Goal: Contribute content: Add original content to the website for others to see

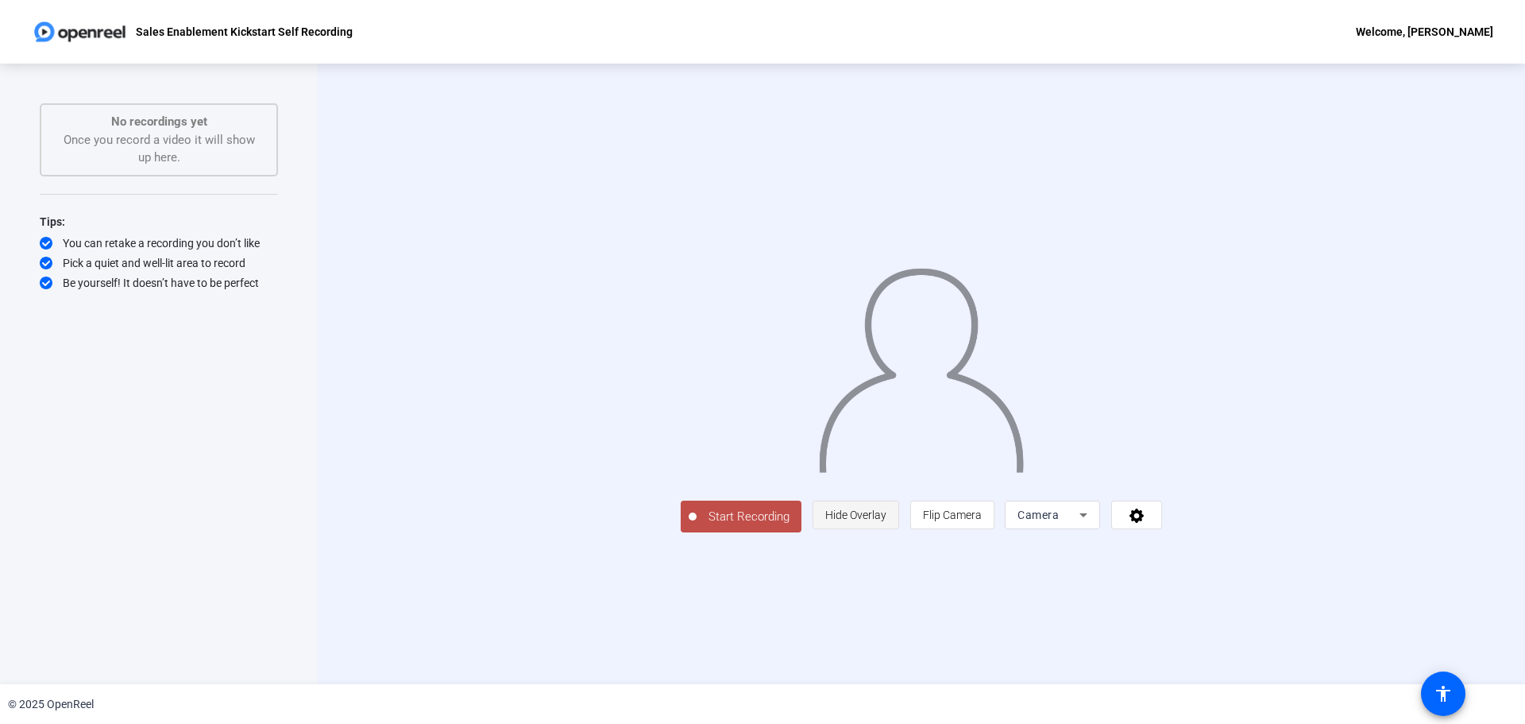
click at [887, 521] on span "Hide Overlay" at bounding box center [855, 514] width 61 height 13
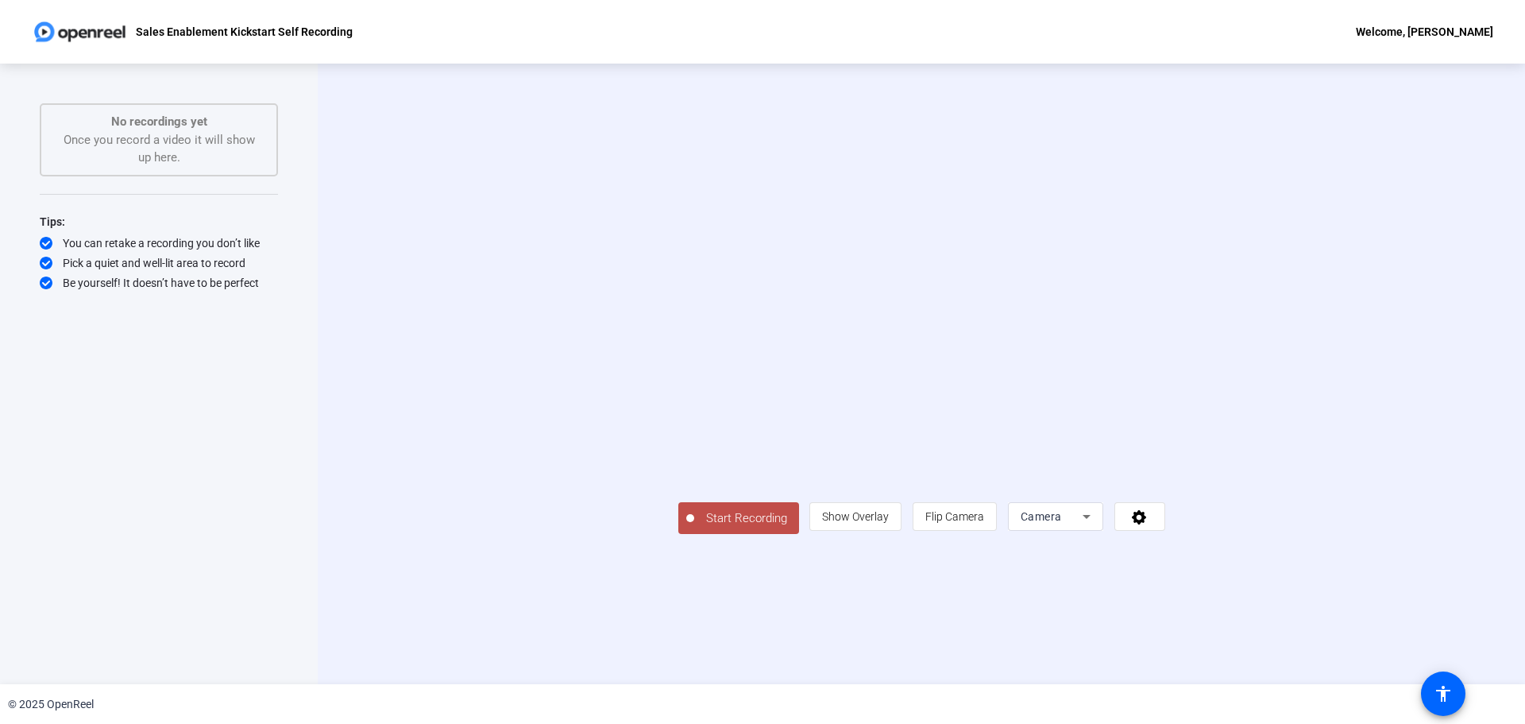
click at [694, 527] on span "Start Recording" at bounding box center [746, 518] width 105 height 18
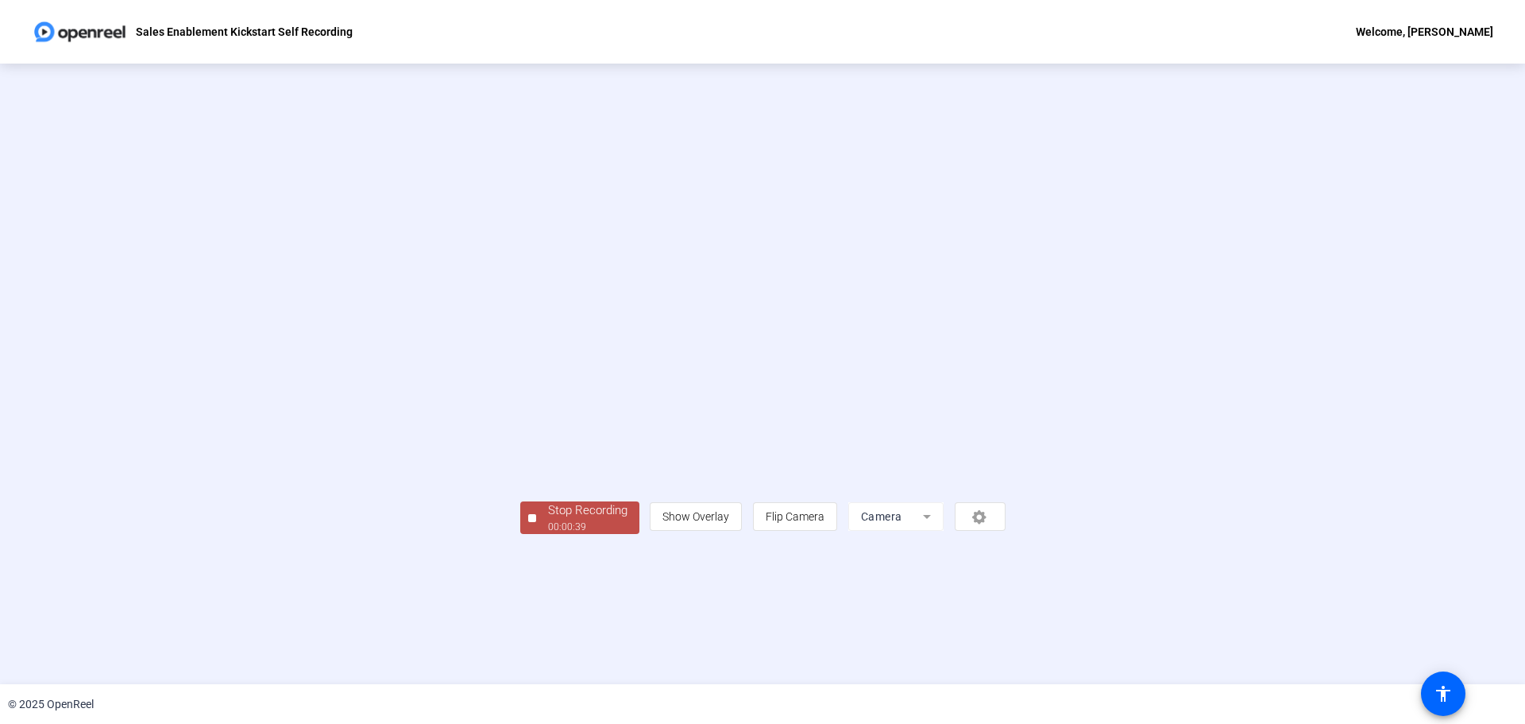
click at [548, 520] on div "Stop Recording" at bounding box center [587, 510] width 79 height 18
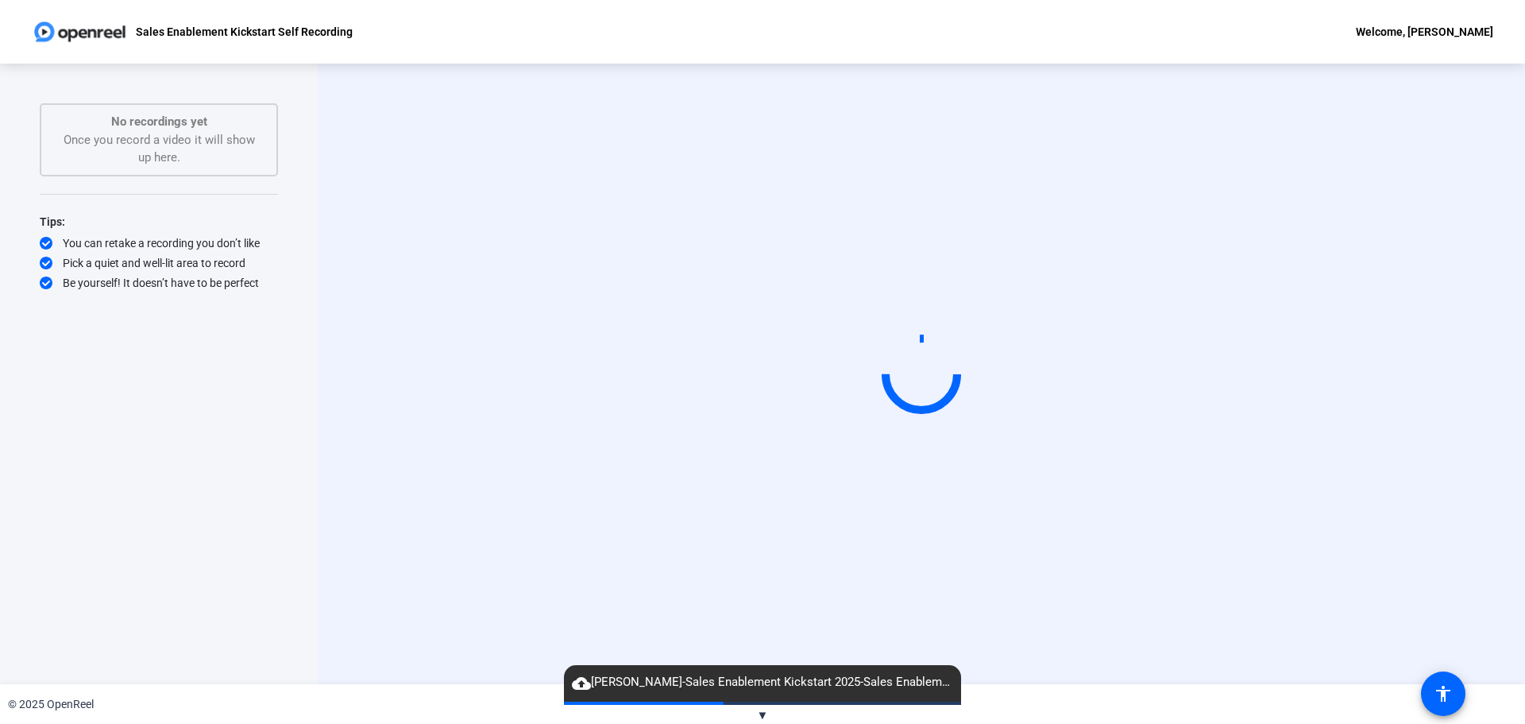
click at [763, 715] on span "▼" at bounding box center [763, 715] width 12 height 14
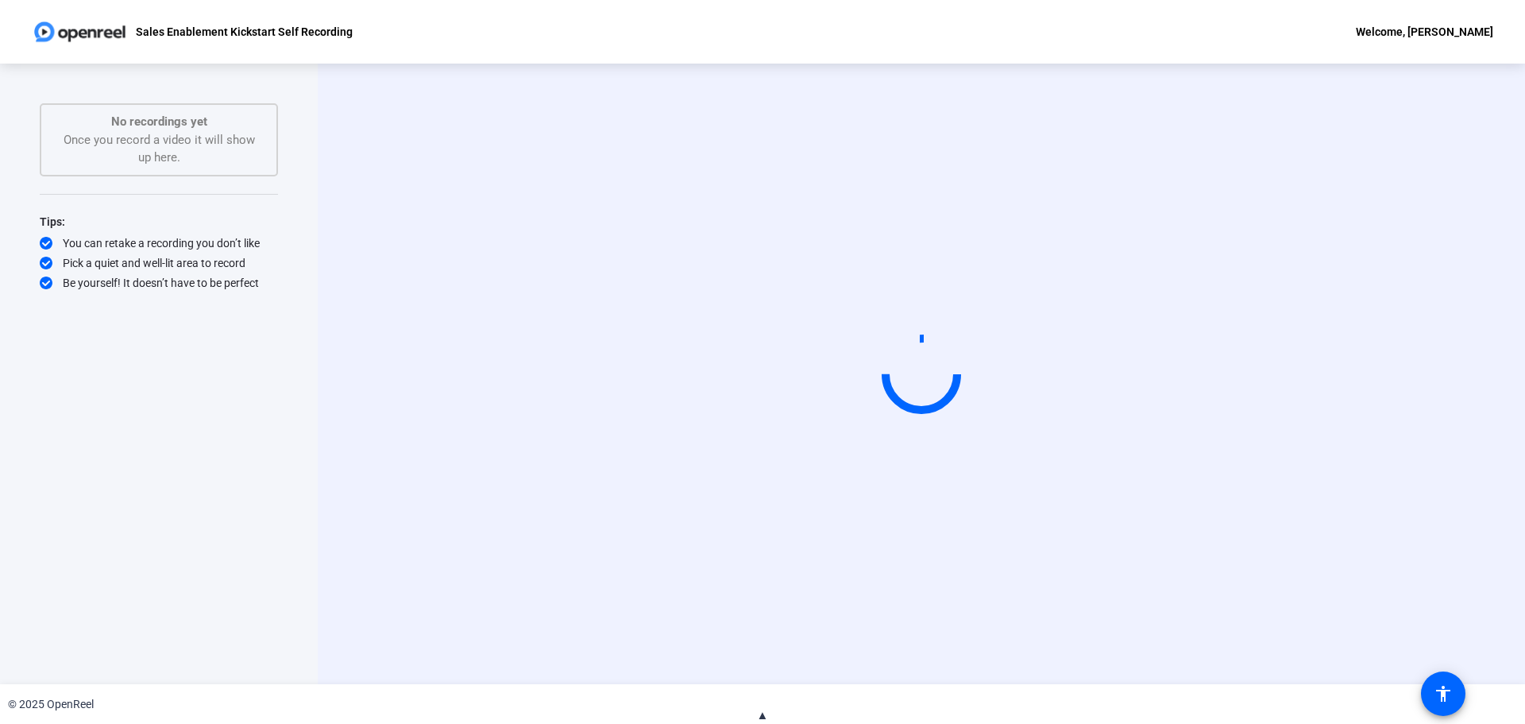
click at [763, 715] on span "▲" at bounding box center [763, 715] width 12 height 14
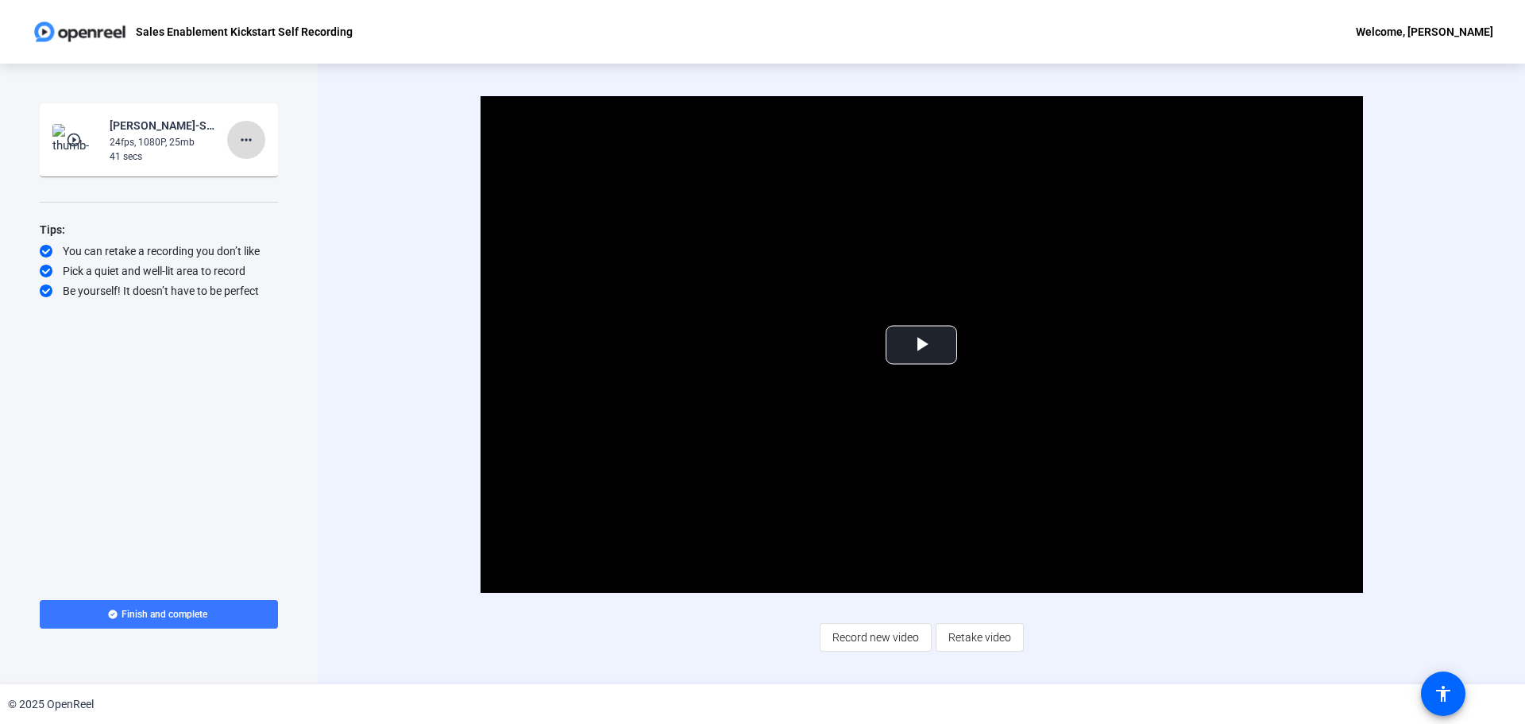
click at [245, 141] on mat-icon "more_horiz" at bounding box center [246, 139] width 19 height 19
click at [263, 173] on span "Delete clip" at bounding box center [272, 173] width 64 height 19
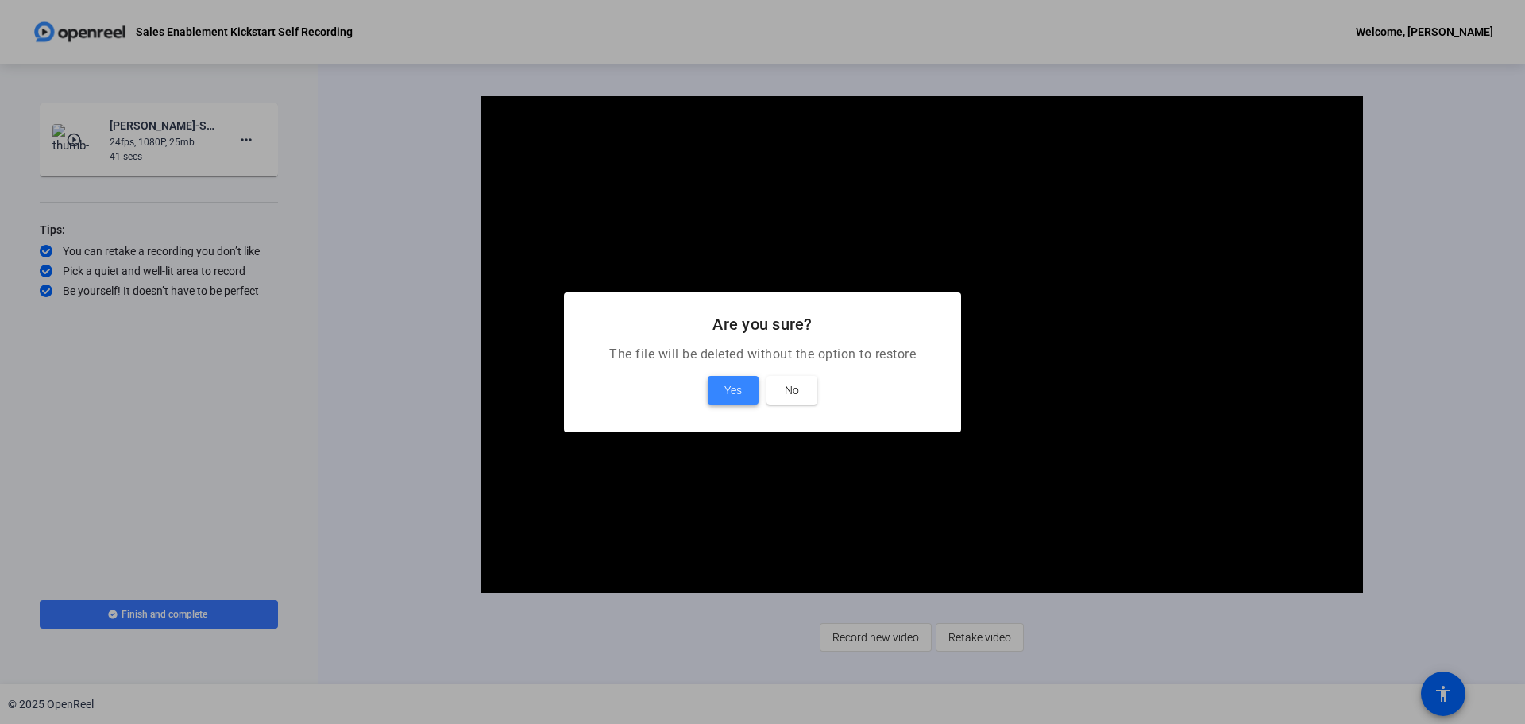
click at [728, 392] on span "Yes" at bounding box center [733, 390] width 17 height 19
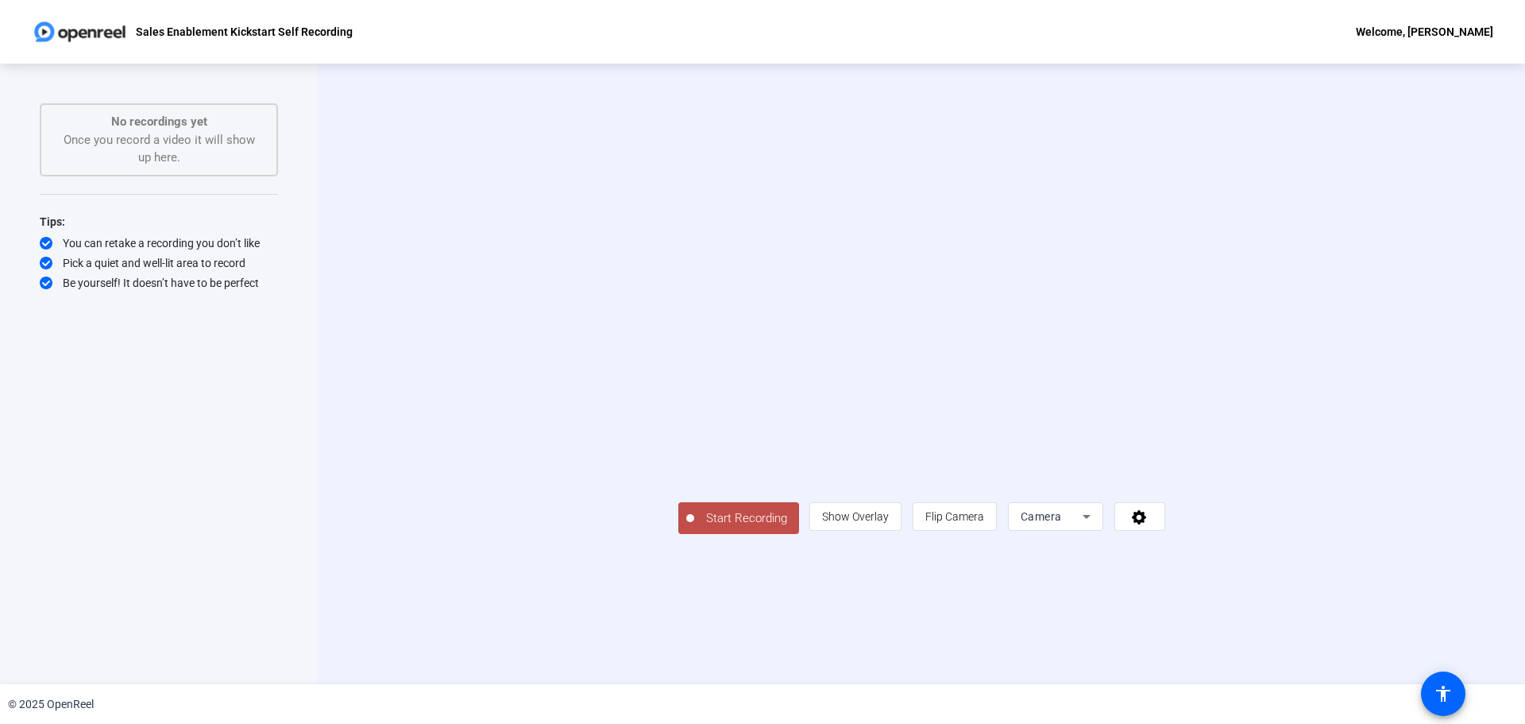
click at [694, 527] on span "Start Recording" at bounding box center [746, 518] width 105 height 18
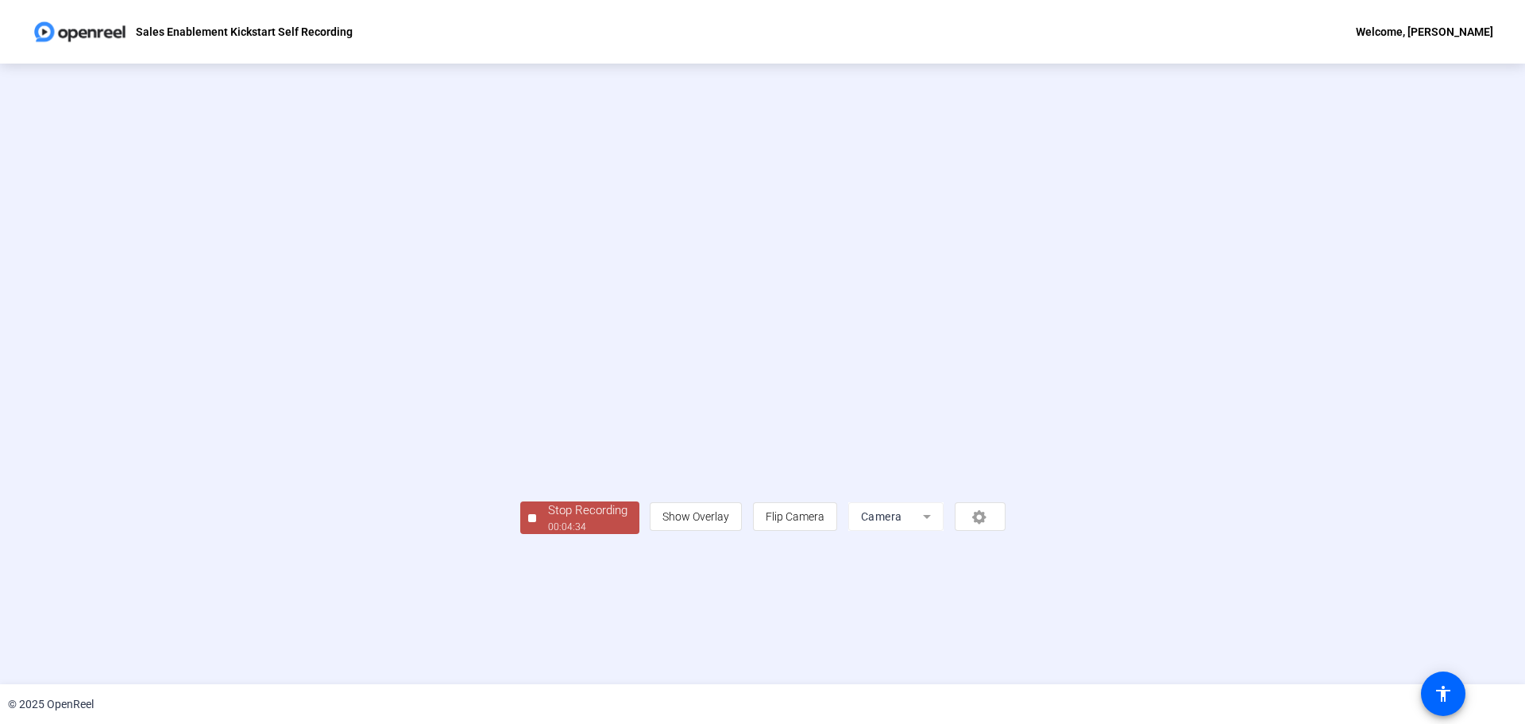
click at [548, 520] on div "Stop Recording" at bounding box center [587, 510] width 79 height 18
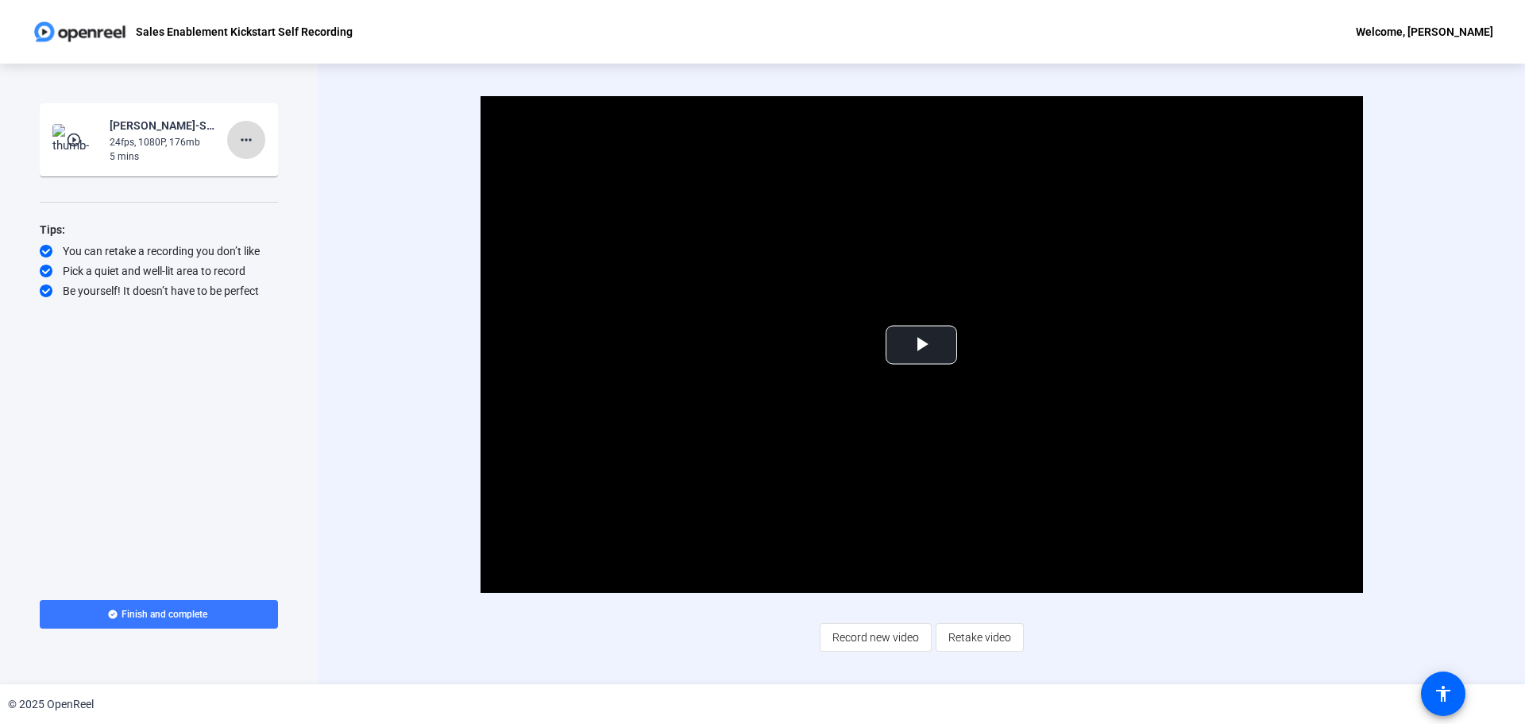
click at [251, 145] on mat-icon "more_horiz" at bounding box center [246, 139] width 19 height 19
click at [274, 173] on span "Delete clip" at bounding box center [272, 173] width 64 height 19
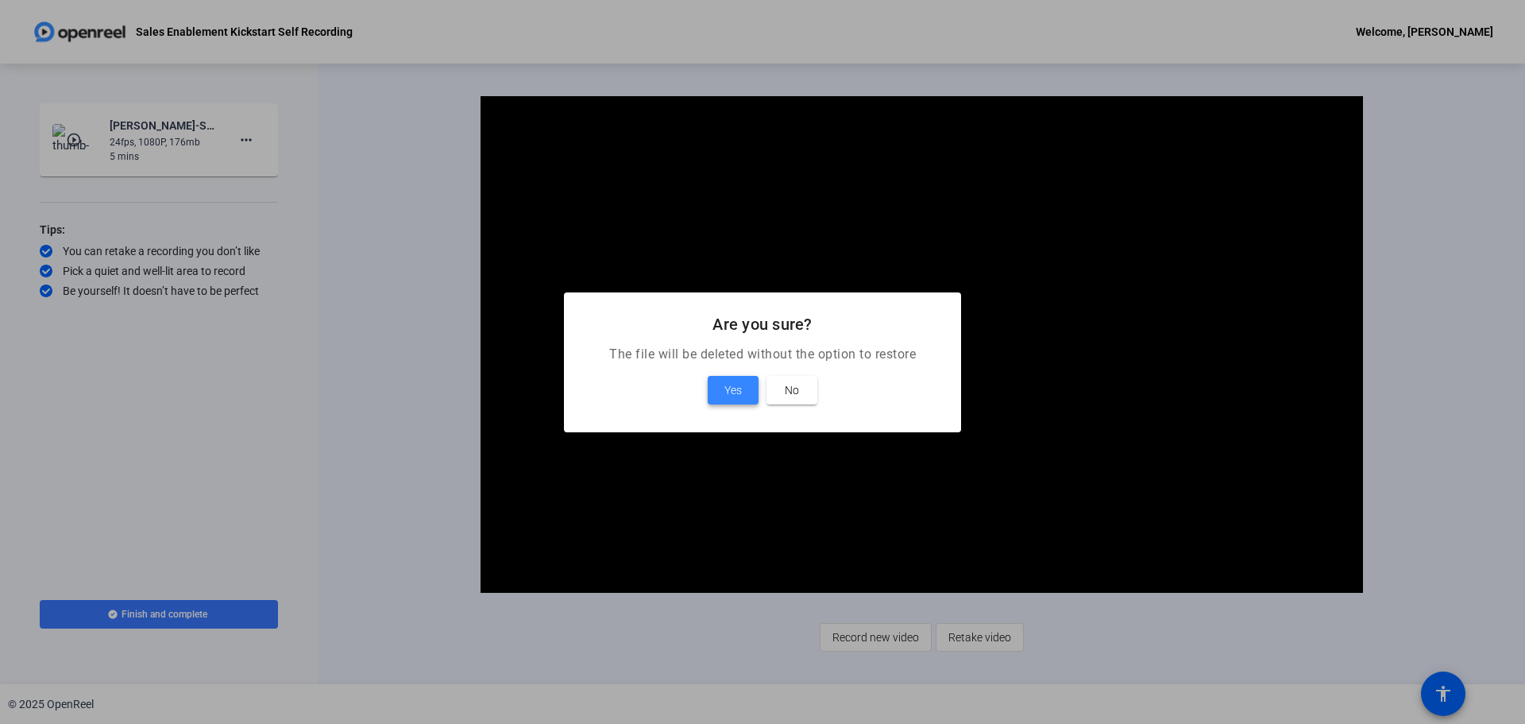
click at [726, 395] on span "Yes" at bounding box center [733, 390] width 17 height 19
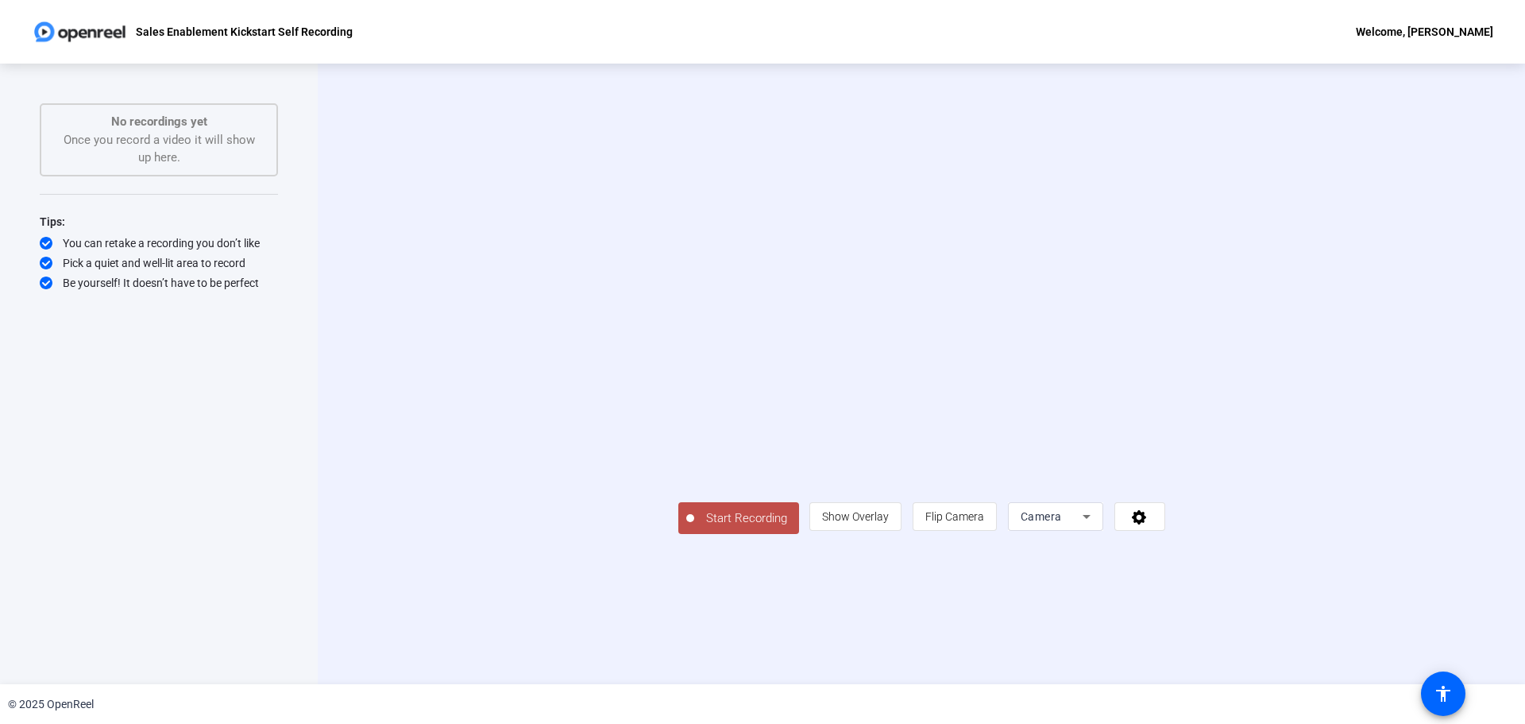
click at [694, 527] on span "Start Recording" at bounding box center [746, 518] width 105 height 18
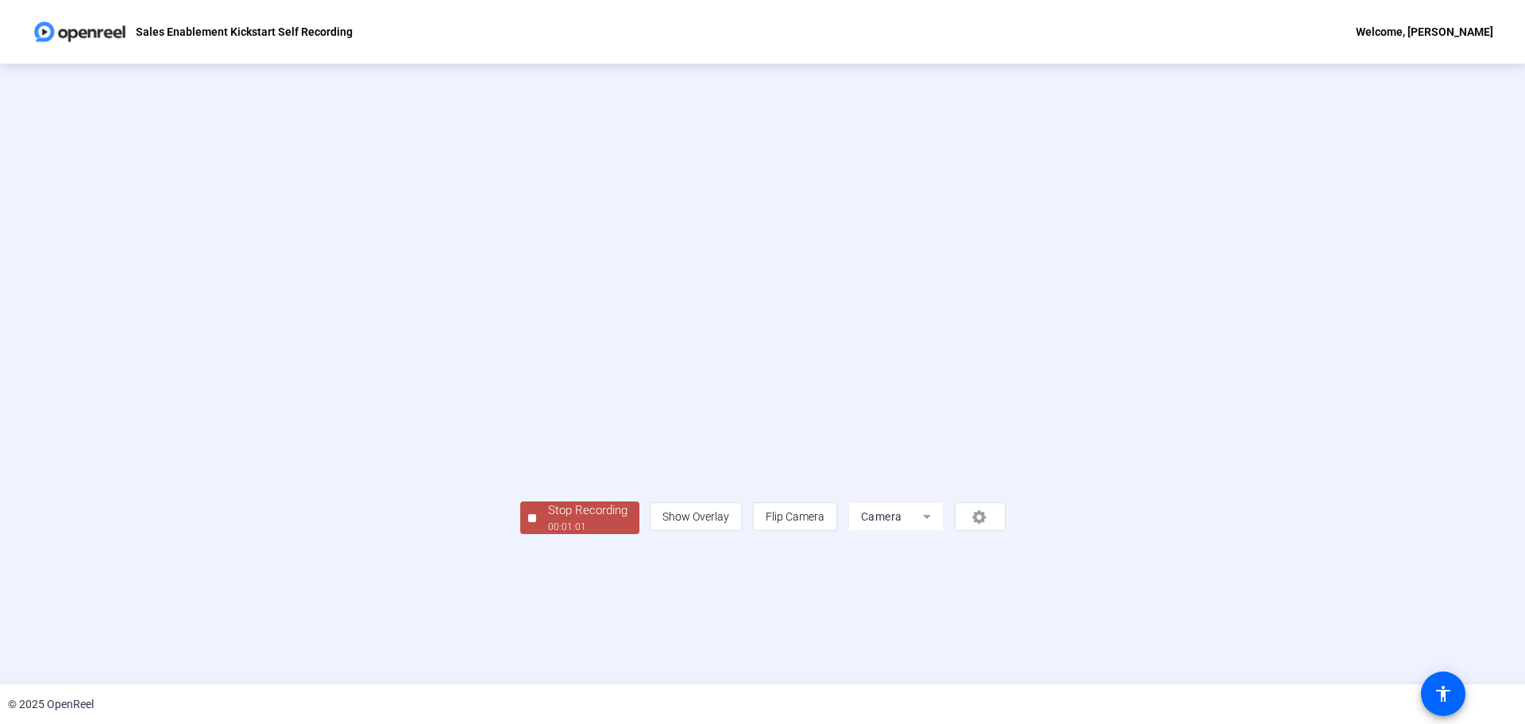
click at [548, 520] on div "Stop Recording" at bounding box center [587, 510] width 79 height 18
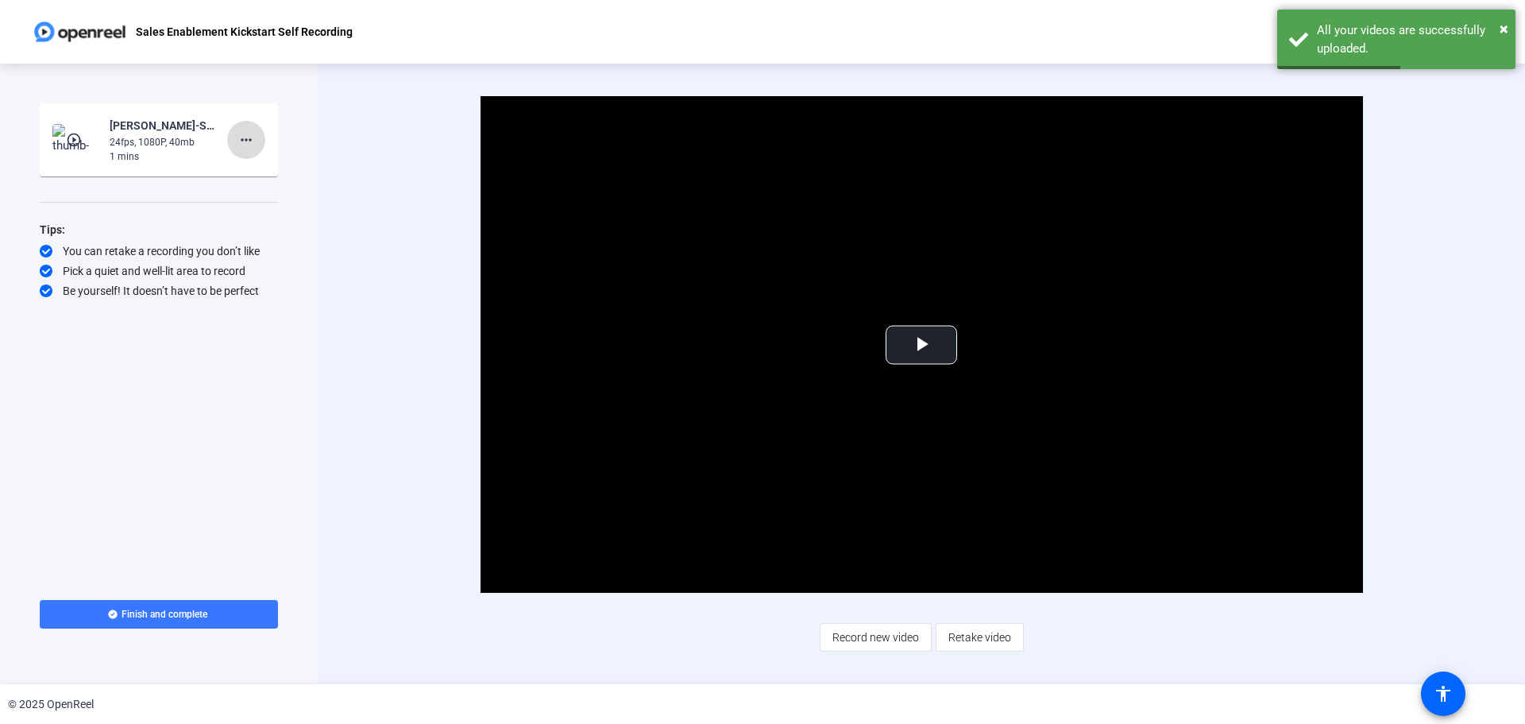
click at [249, 137] on mat-icon "more_horiz" at bounding box center [246, 139] width 19 height 19
click at [271, 166] on span "Delete clip" at bounding box center [272, 173] width 64 height 19
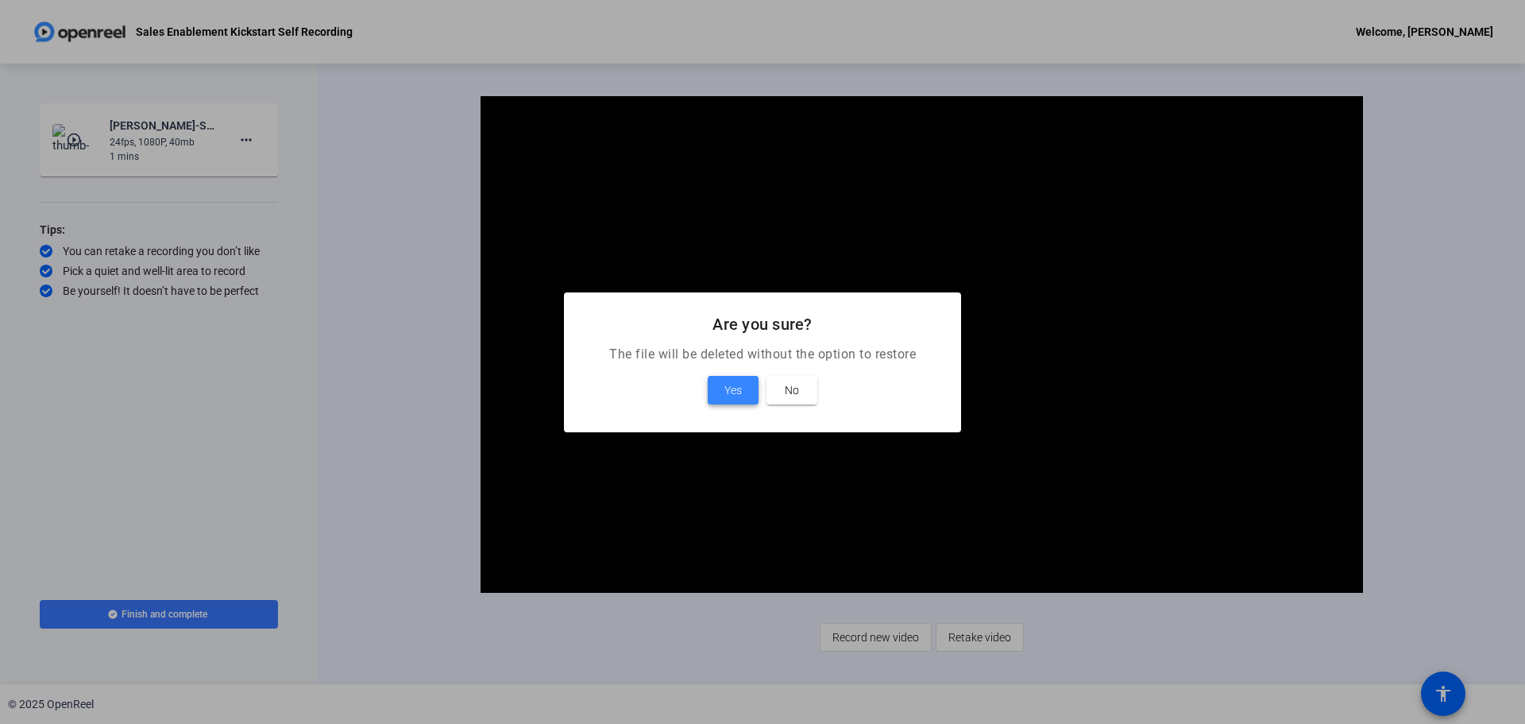
click at [730, 388] on span "Yes" at bounding box center [733, 390] width 17 height 19
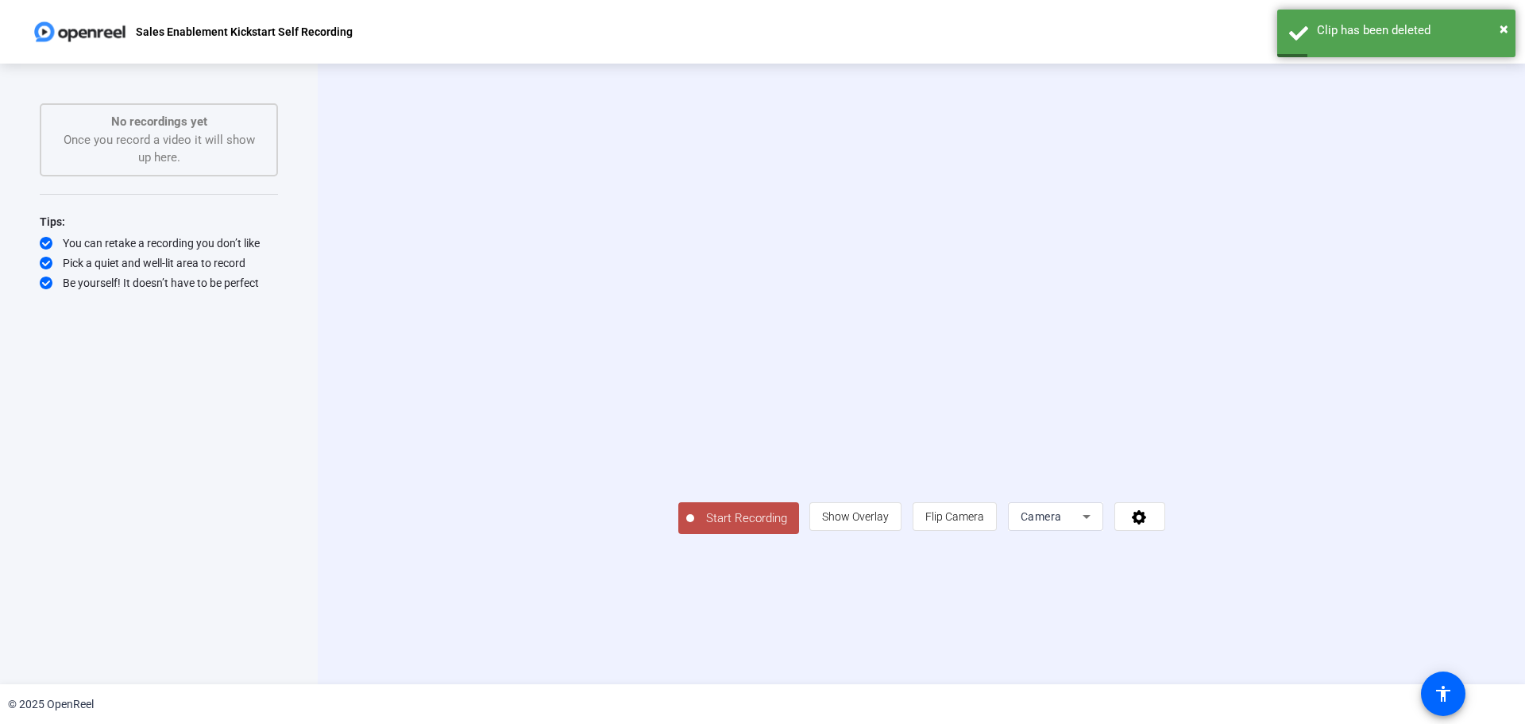
click at [694, 527] on span "Start Recording" at bounding box center [746, 518] width 105 height 18
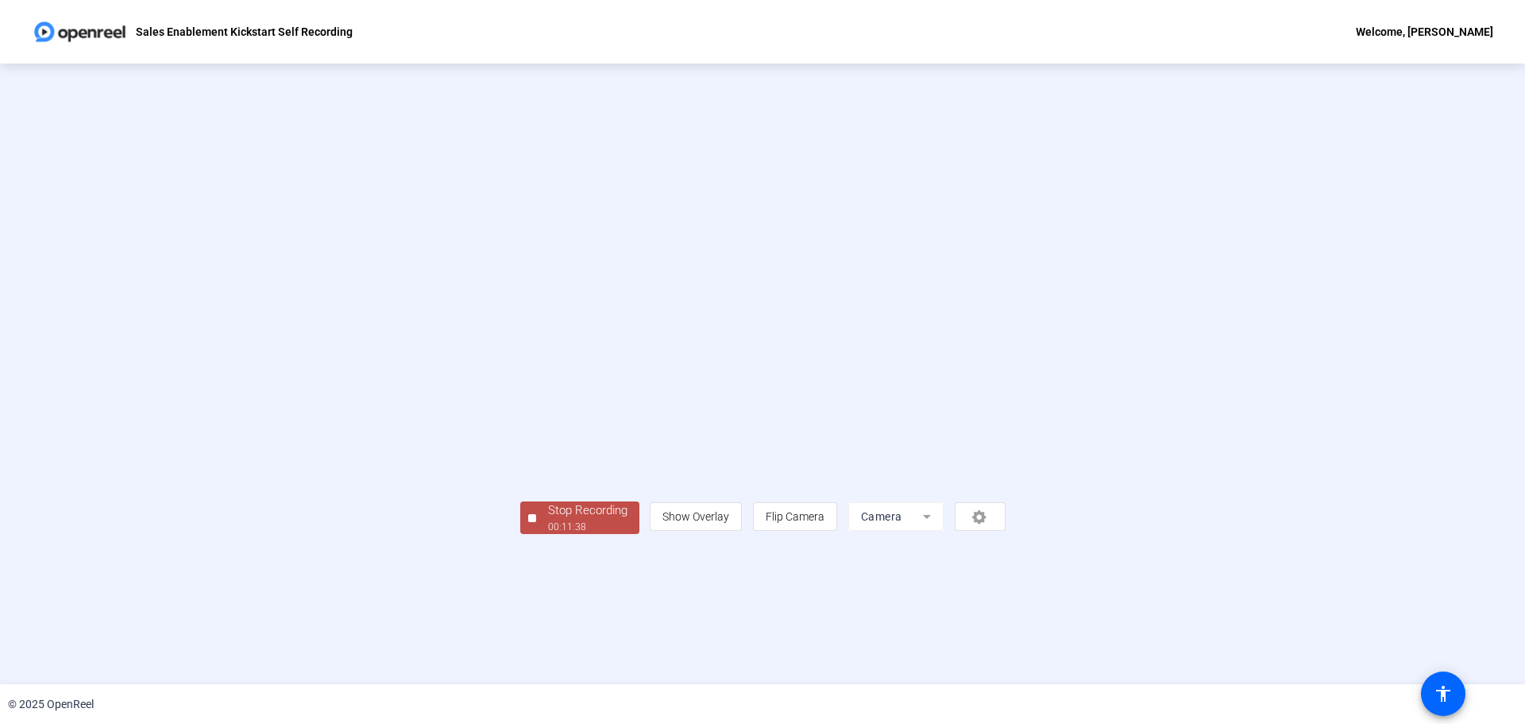
click at [548, 534] on div "00:11:38" at bounding box center [587, 527] width 79 height 14
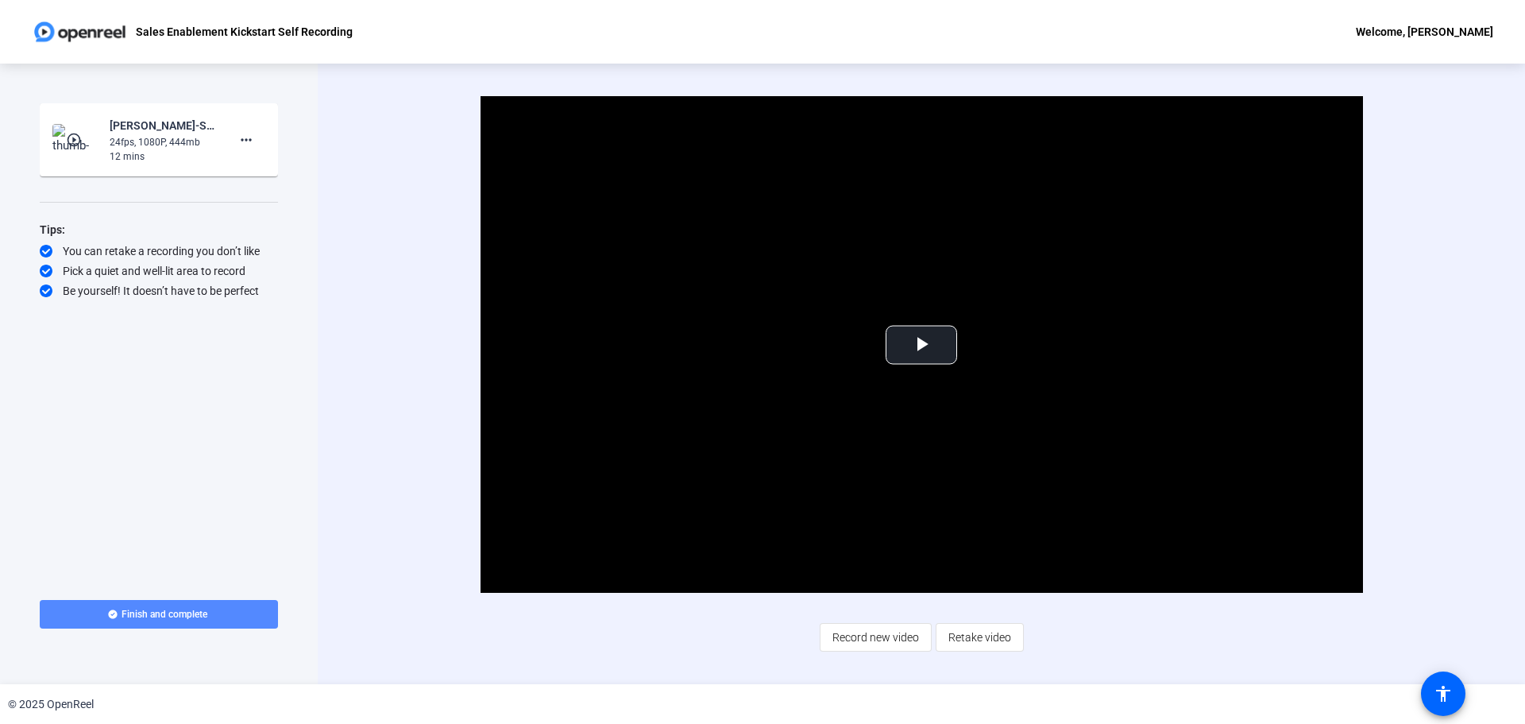
click at [159, 621] on span at bounding box center [159, 614] width 238 height 38
